Goal: Answer question/provide support: Share knowledge or assist other users

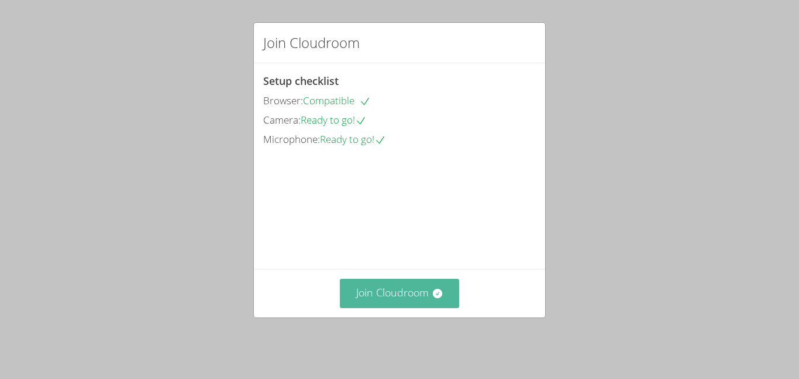
click at [361, 294] on button "Join Cloudroom" at bounding box center [400, 293] width 120 height 29
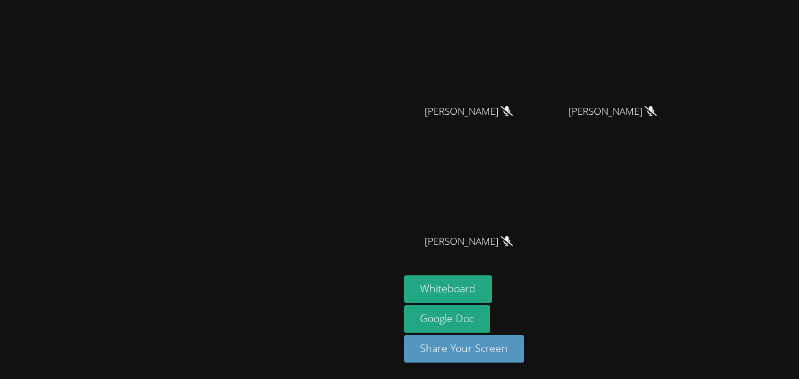
scroll to position [106, 0]
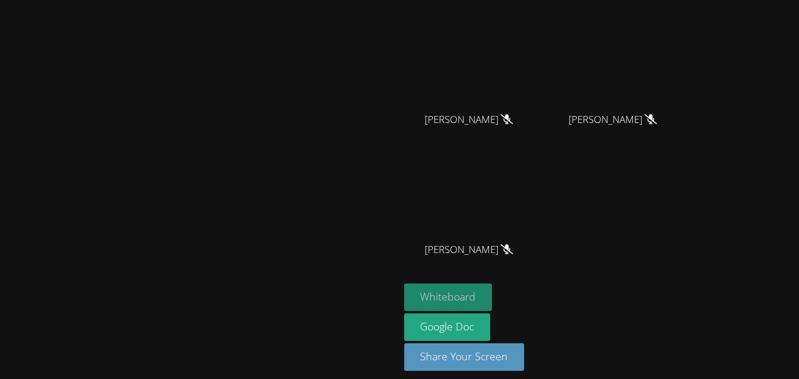
click at [493, 291] on button "Whiteboard" at bounding box center [448, 296] width 88 height 27
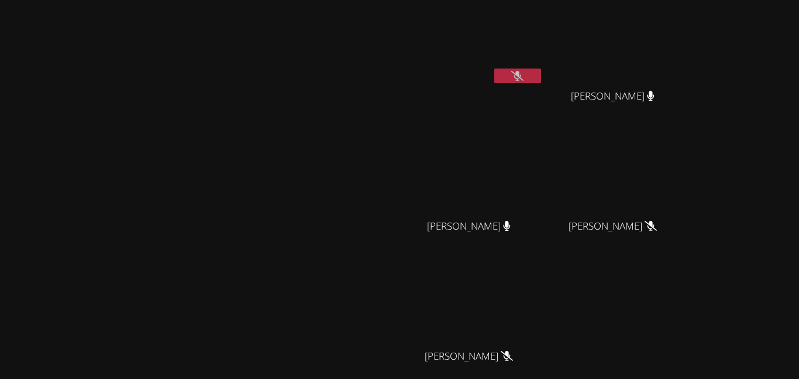
click at [287, 192] on video at bounding box center [200, 223] width 176 height 219
click at [541, 80] on button at bounding box center [517, 75] width 47 height 15
click at [521, 78] on icon at bounding box center [518, 76] width 8 height 10
click at [541, 77] on button at bounding box center [517, 75] width 47 height 15
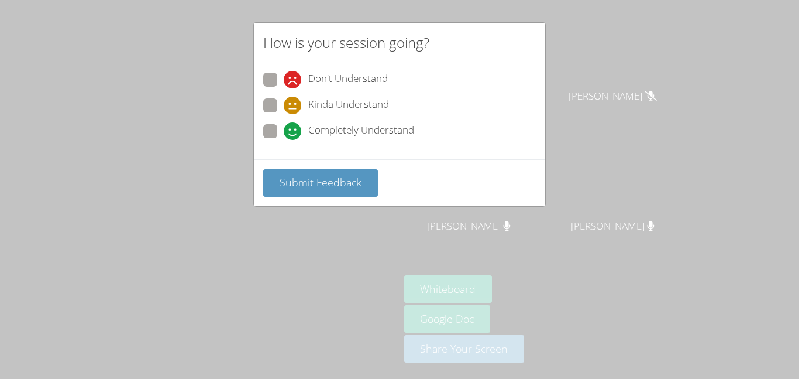
click at [391, 137] on span "Completely Understand" at bounding box center [361, 131] width 106 height 18
click at [294, 134] on input "Completely Understand" at bounding box center [289, 129] width 10 height 10
radio input "true"
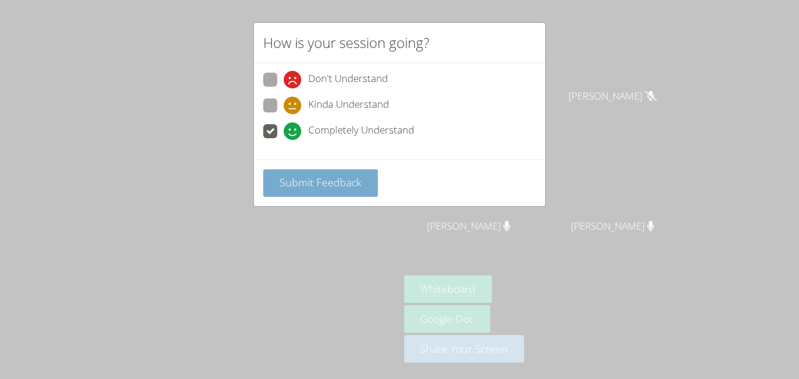
click at [346, 183] on span "Submit Feedback" at bounding box center [321, 182] width 82 height 14
